Goal: Information Seeking & Learning: Learn about a topic

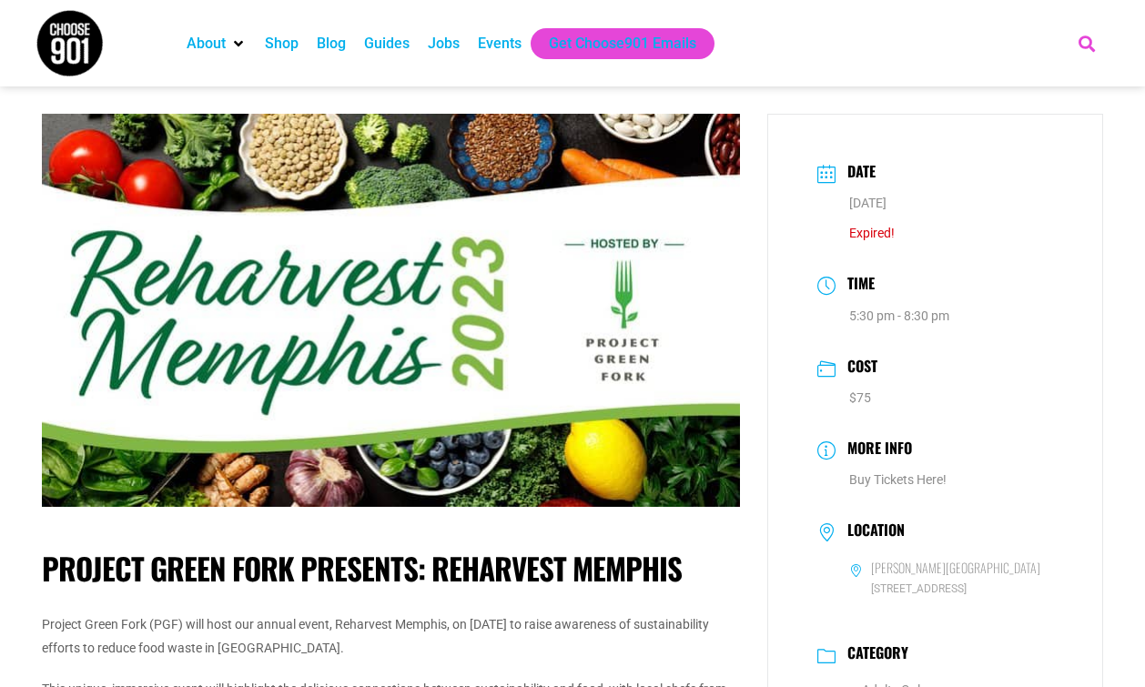
click at [1093, 36] on icon "Search" at bounding box center [1088, 43] width 30 height 30
type input "reharvest"
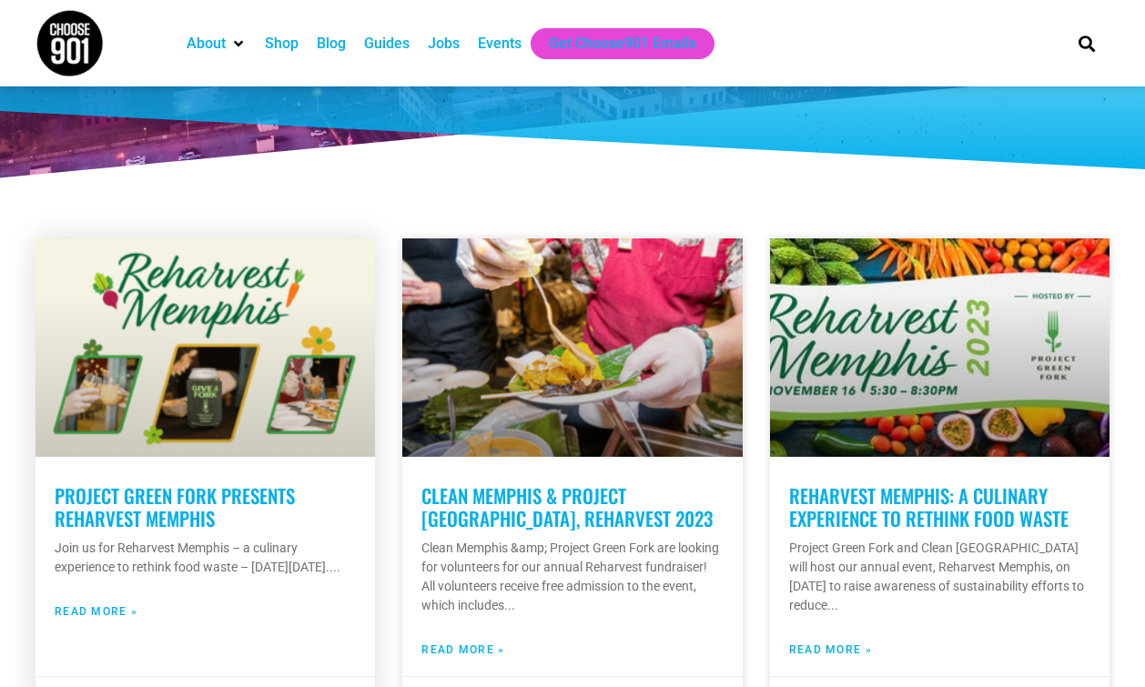
scroll to position [273, 0]
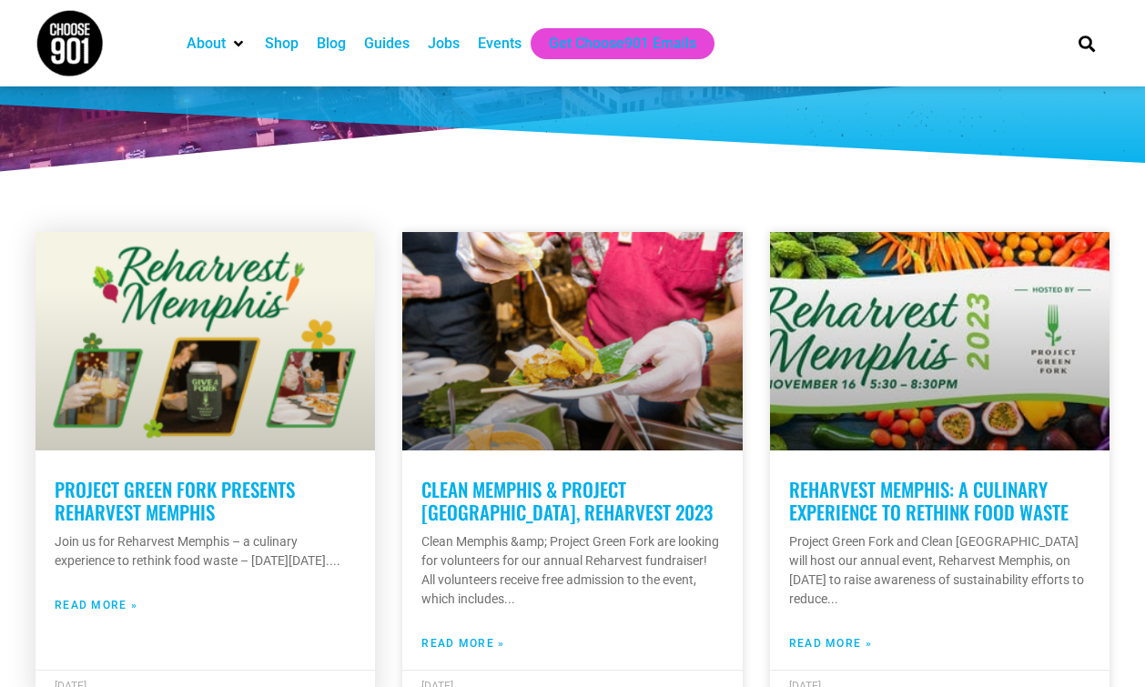
click at [240, 484] on link "Project Green Fork presents Reharvest Memphis" at bounding box center [175, 500] width 240 height 51
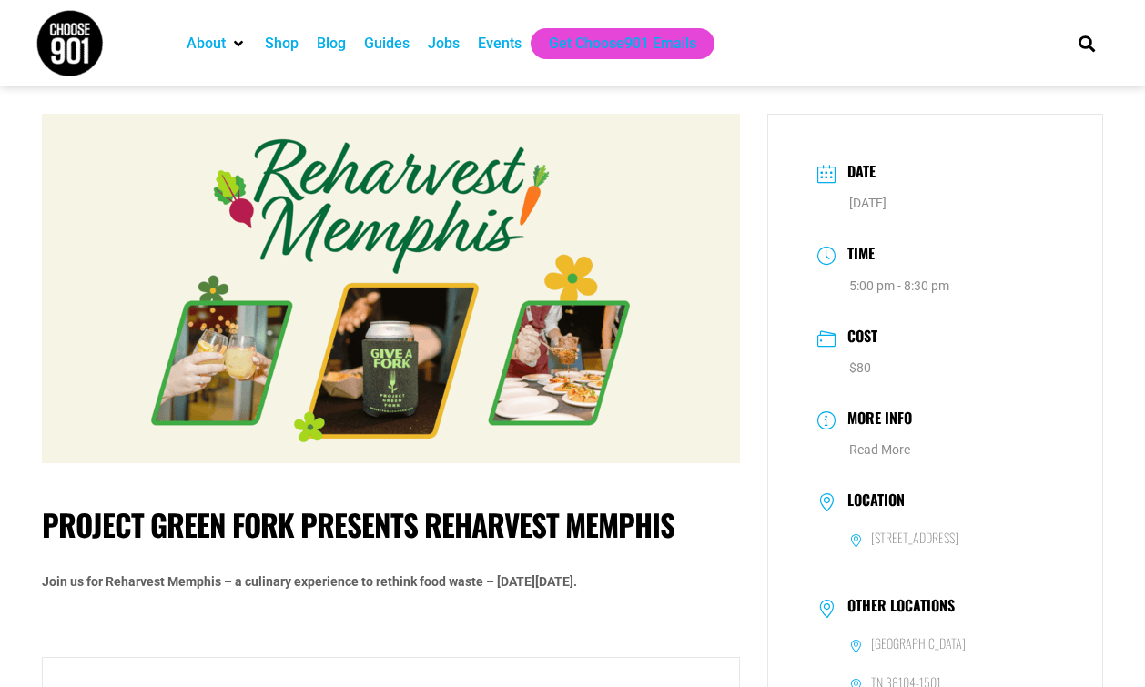
click at [412, 232] on img at bounding box center [391, 289] width 698 height 350
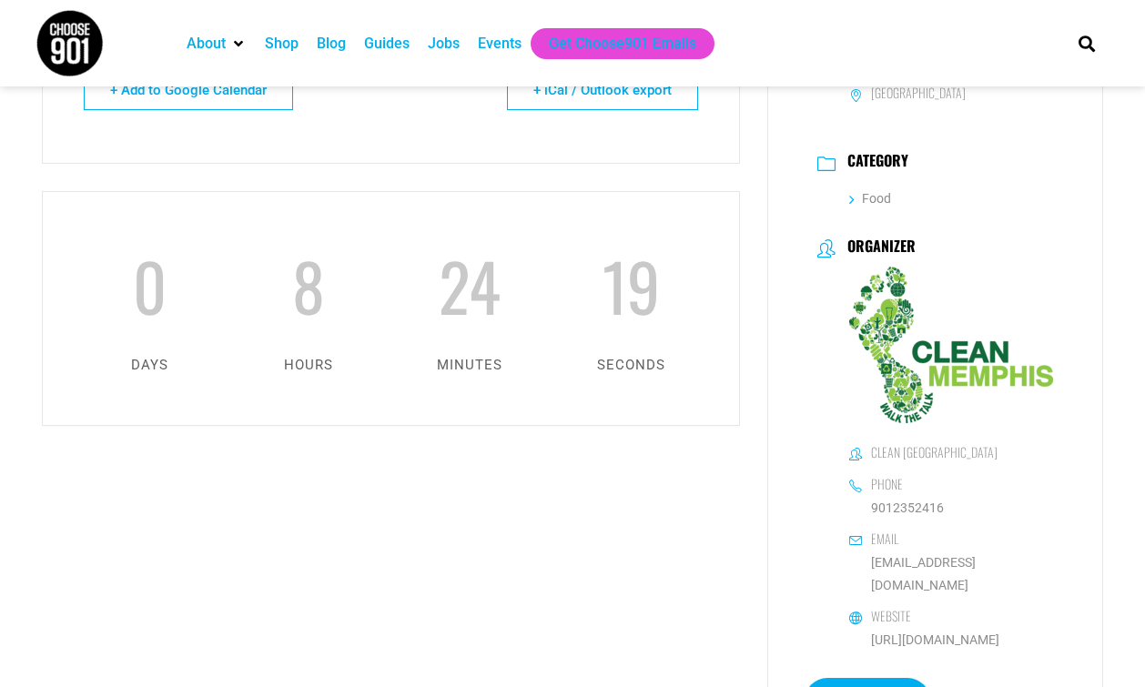
scroll to position [728, 0]
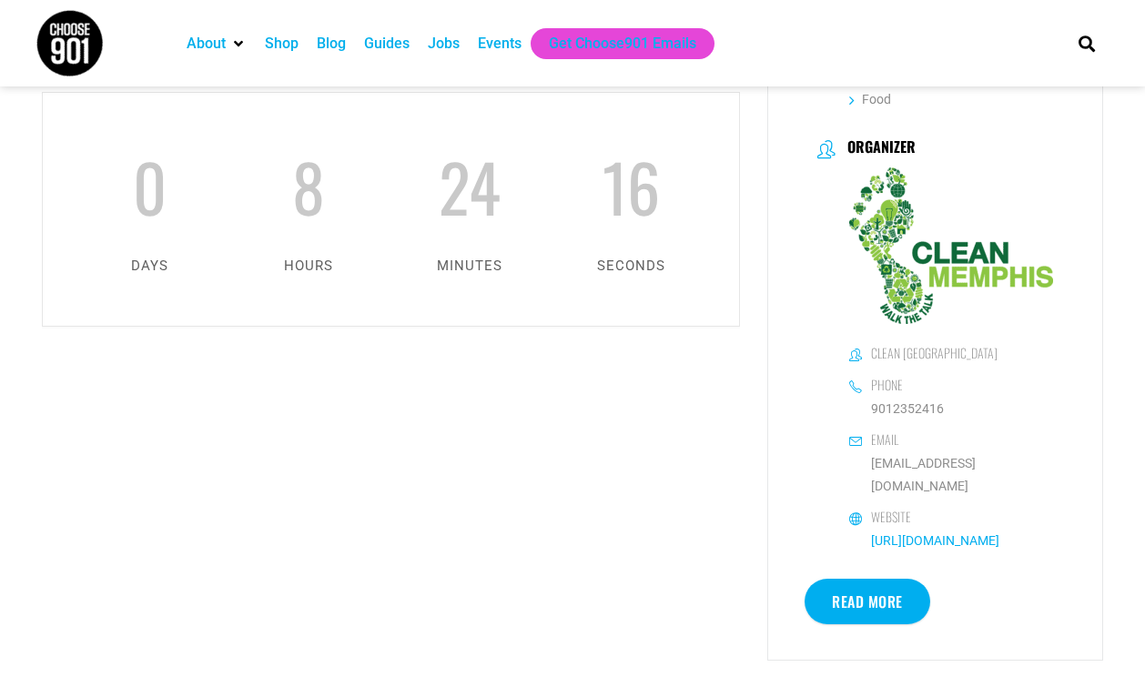
click at [944, 534] on link "[URL][DOMAIN_NAME]" at bounding box center [935, 541] width 128 height 15
